Goal: Information Seeking & Learning: Learn about a topic

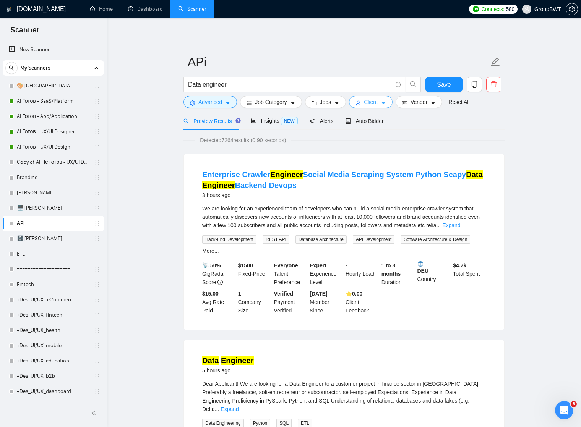
click at [393, 102] on button "Client" at bounding box center [371, 102] width 44 height 12
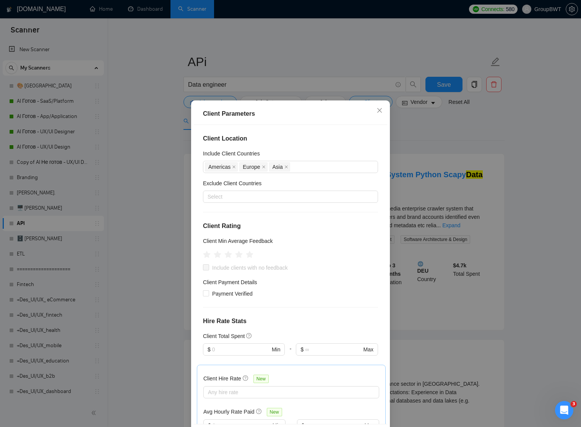
click at [357, 64] on div "Client Parameters Client Location Include Client Countries Americas Europe Asia…" at bounding box center [290, 213] width 581 height 427
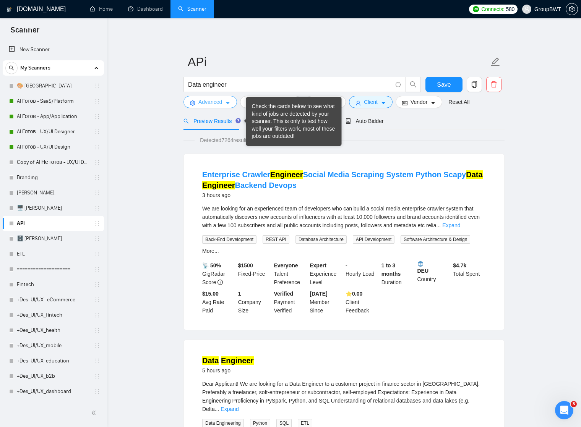
click at [227, 104] on icon "caret-down" at bounding box center [227, 103] width 5 height 5
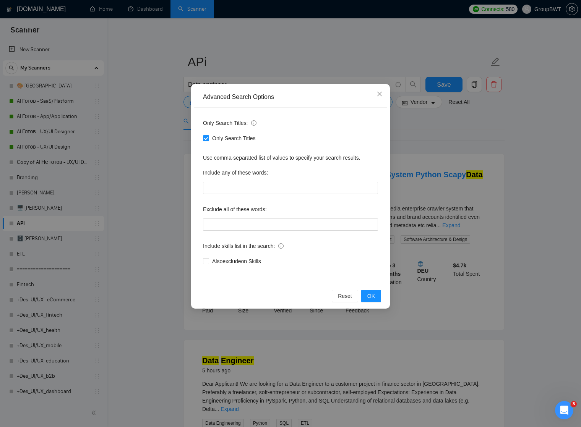
click at [172, 142] on div "Advanced Search Options Only Search Titles: Only Search Titles Use comma-separa…" at bounding box center [290, 213] width 581 height 427
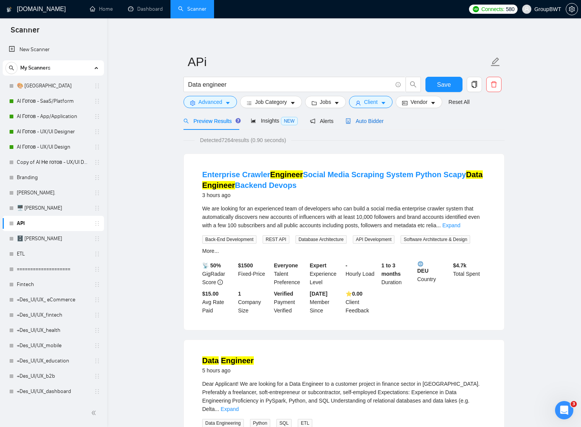
click at [372, 119] on span "Auto Bidder" at bounding box center [365, 121] width 38 height 6
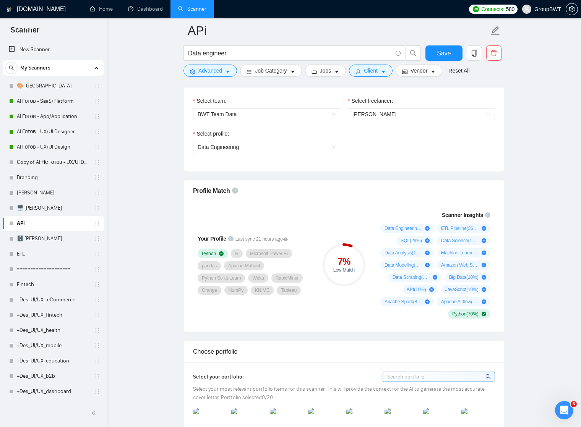
scroll to position [325, 0]
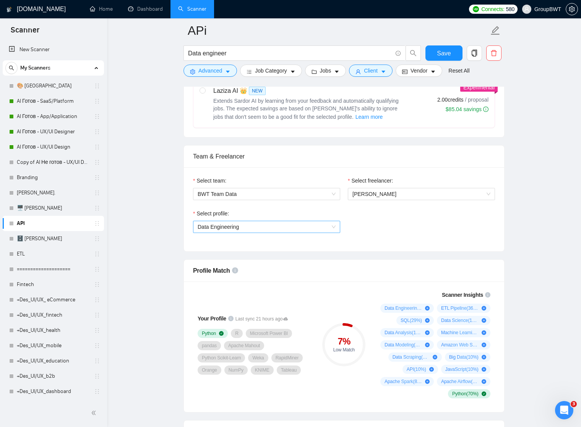
click at [332, 226] on span "Data Engineering" at bounding box center [267, 226] width 138 height 11
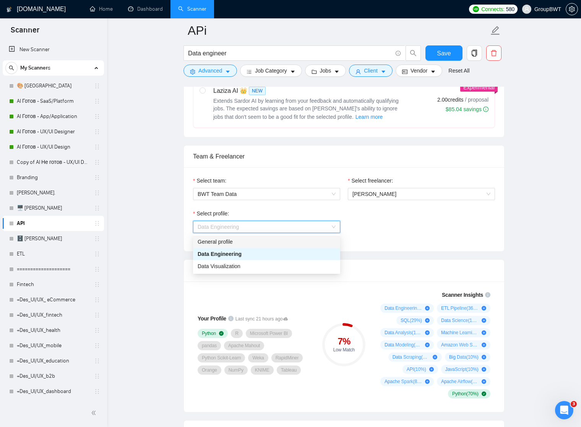
click at [233, 241] on div "General profile" at bounding box center [267, 242] width 138 height 8
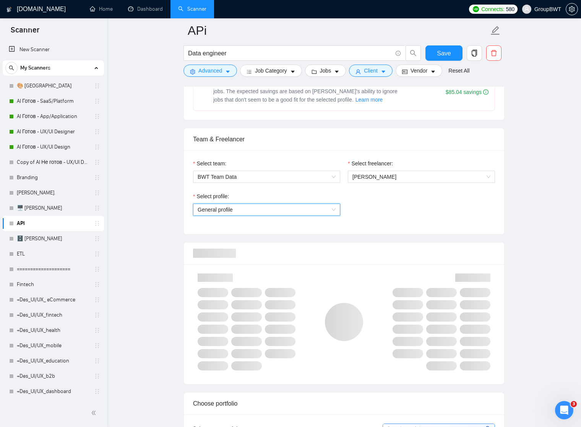
scroll to position [333, 0]
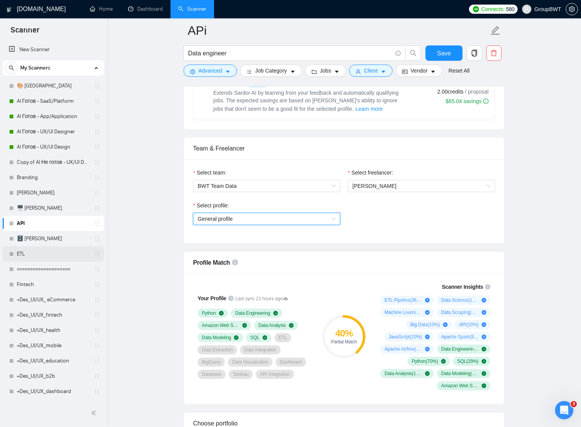
click at [32, 252] on link "ETL" at bounding box center [53, 254] width 73 height 15
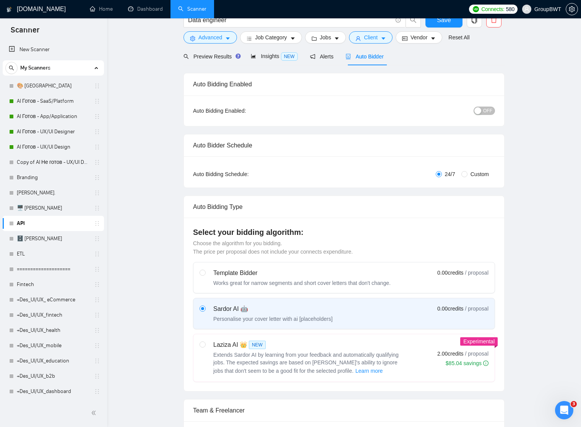
scroll to position [0, 0]
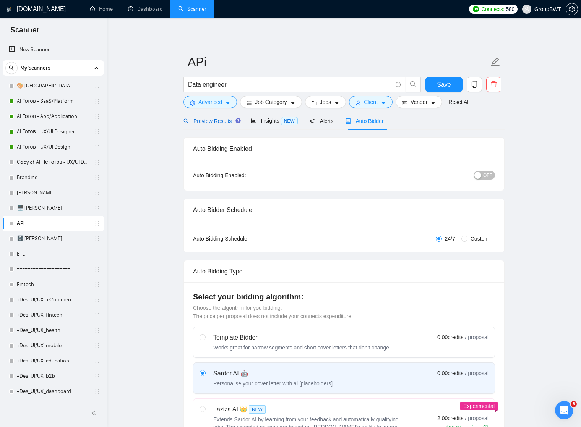
click at [200, 124] on span "Preview Results" at bounding box center [211, 121] width 55 height 6
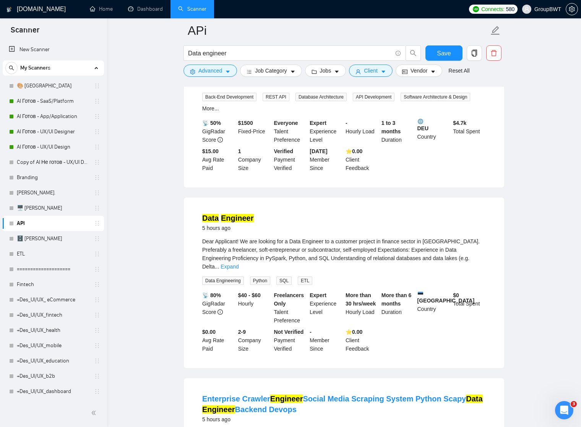
scroll to position [165, 0]
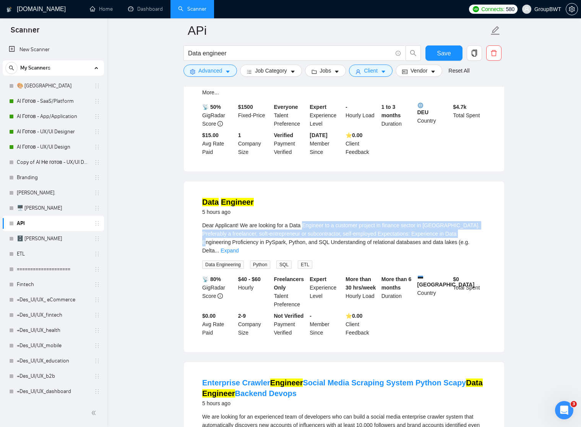
drag, startPoint x: 305, startPoint y: 224, endPoint x: 490, endPoint y: 234, distance: 184.9
click at [490, 234] on li "Data Engineer 5 hours ago Dear Applicant! We are looking for a Data Engineer to…" at bounding box center [344, 267] width 302 height 153
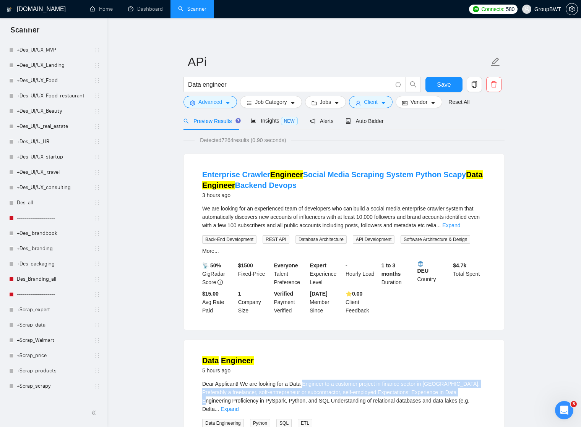
scroll to position [428, 0]
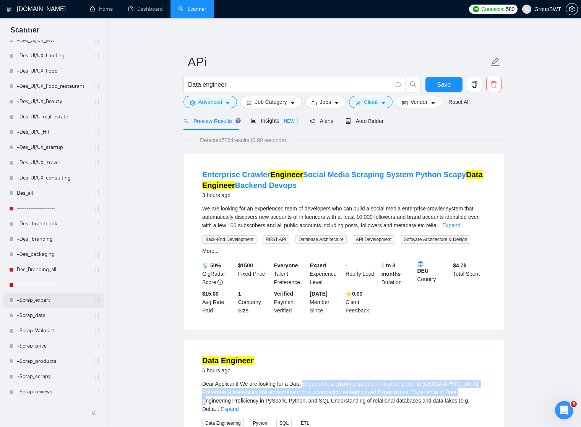
click at [37, 301] on link "+Scrap_expert" at bounding box center [53, 300] width 73 height 15
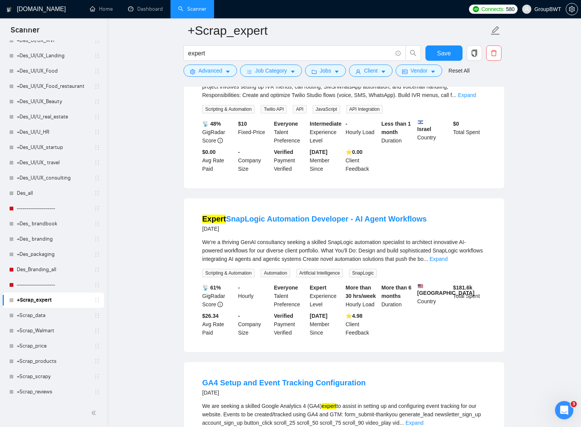
scroll to position [1217, 0]
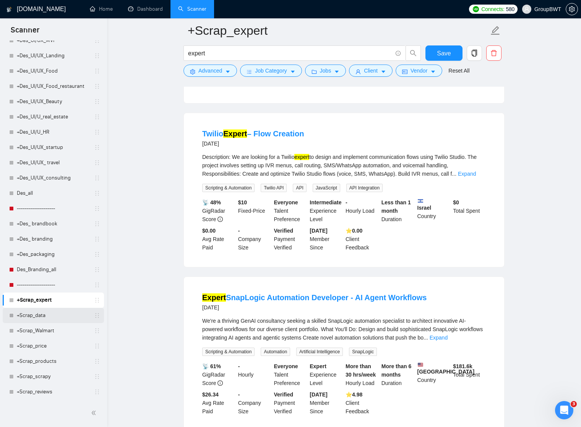
click at [34, 318] on link "+Scrap_data" at bounding box center [53, 315] width 73 height 15
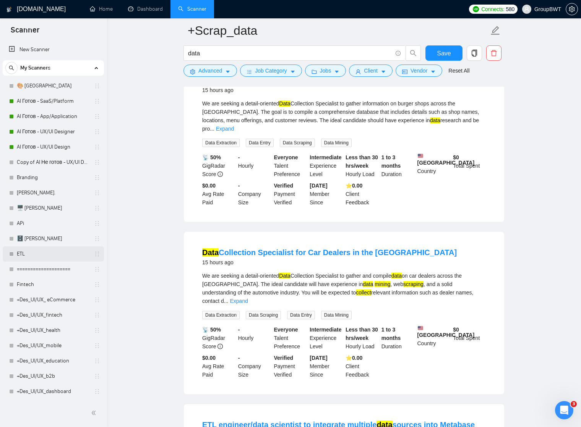
click at [21, 254] on link "ETL" at bounding box center [53, 254] width 73 height 15
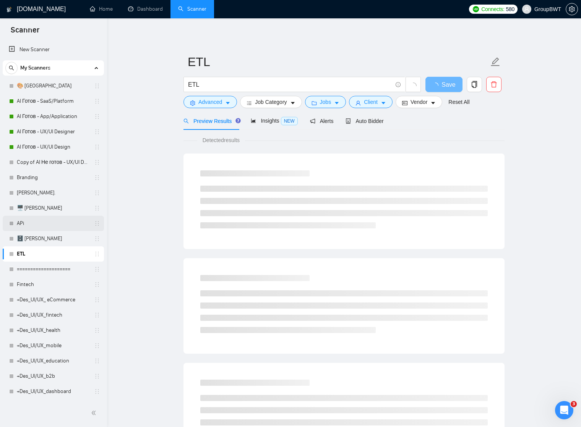
click at [20, 221] on link "APi" at bounding box center [53, 223] width 73 height 15
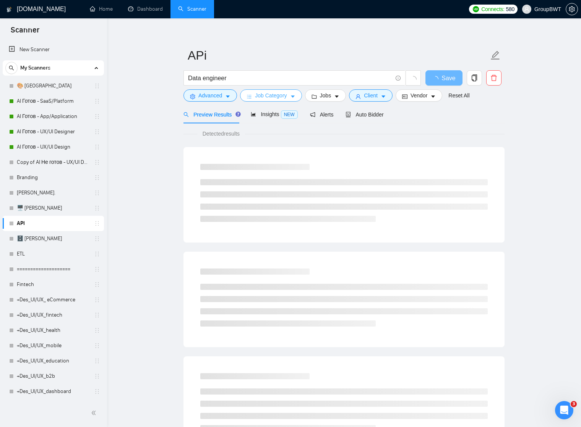
scroll to position [8, 0]
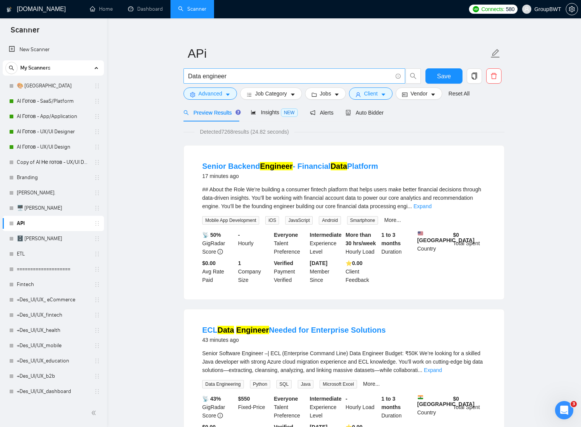
click at [234, 75] on input "Data engineer" at bounding box center [290, 77] width 204 height 10
type input "Ф"
type input "AI Developer"
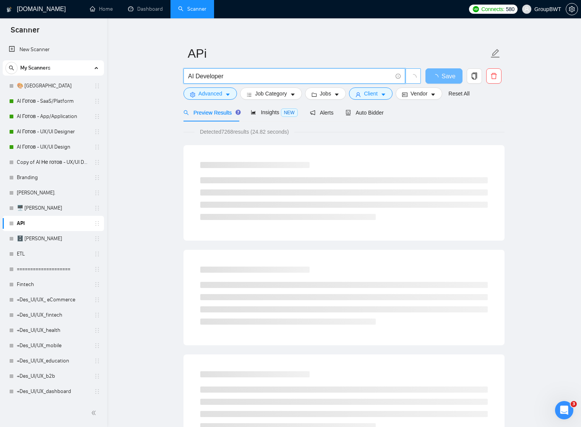
click at [413, 77] on icon "loading" at bounding box center [413, 77] width 7 height 7
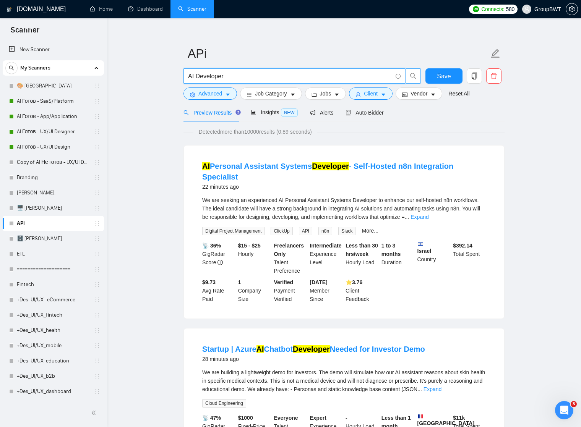
click at [213, 77] on input "AI Developer" at bounding box center [290, 77] width 204 height 10
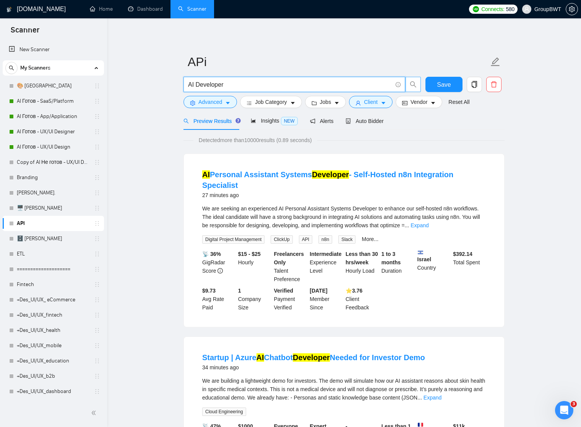
scroll to position [0, 0]
